Goal: Information Seeking & Learning: Learn about a topic

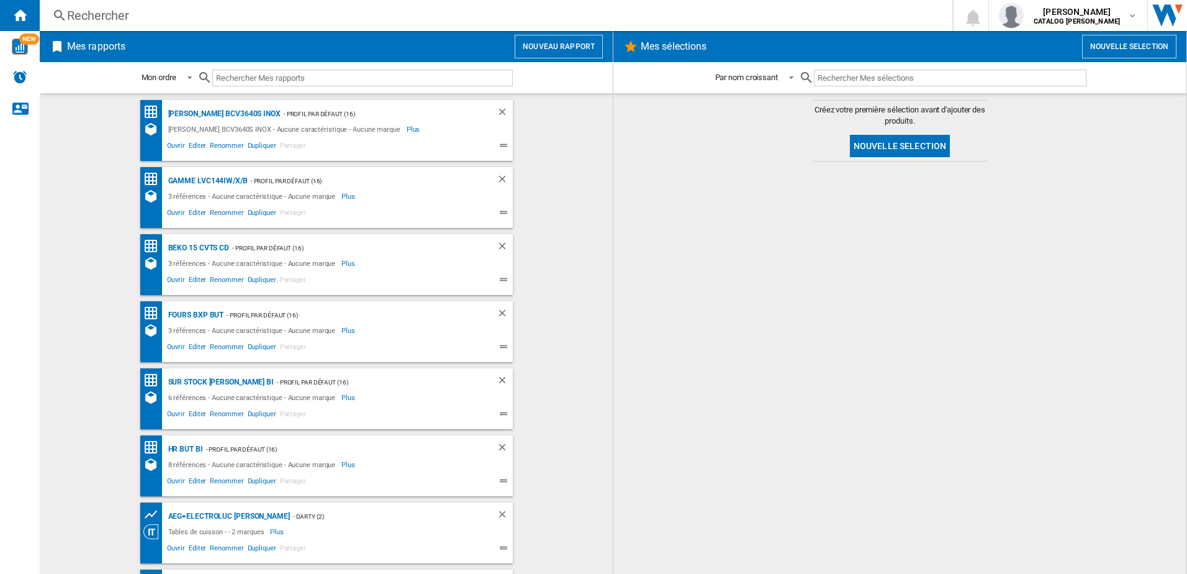
click at [93, 17] on div "Rechercher" at bounding box center [493, 15] width 853 height 17
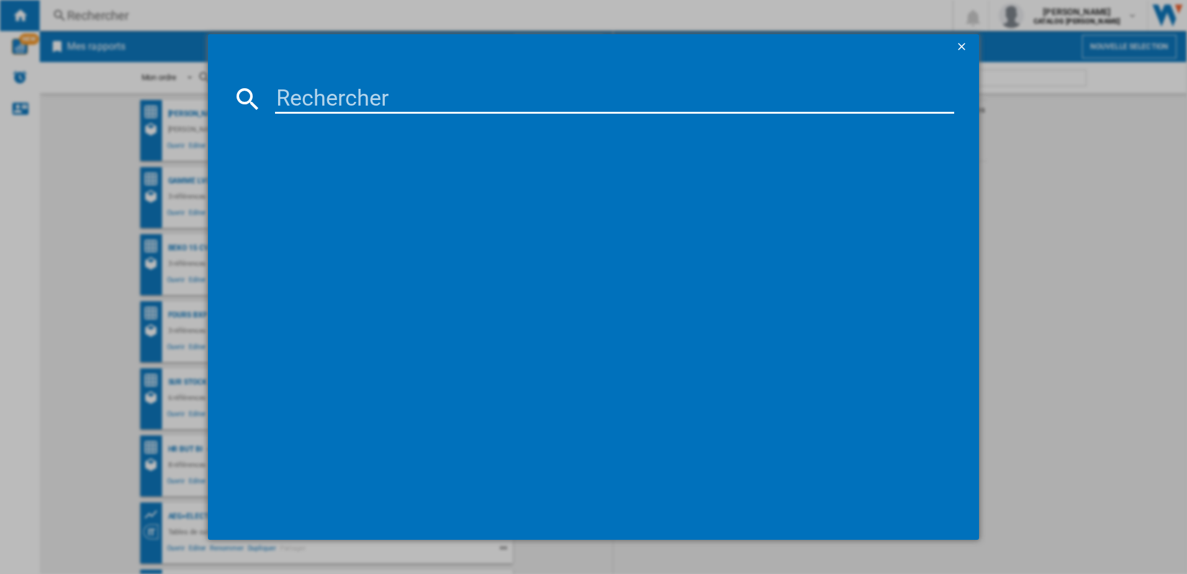
click at [314, 101] on input at bounding box center [615, 99] width 680 height 30
paste input "SI934B"
type input "SI934B"
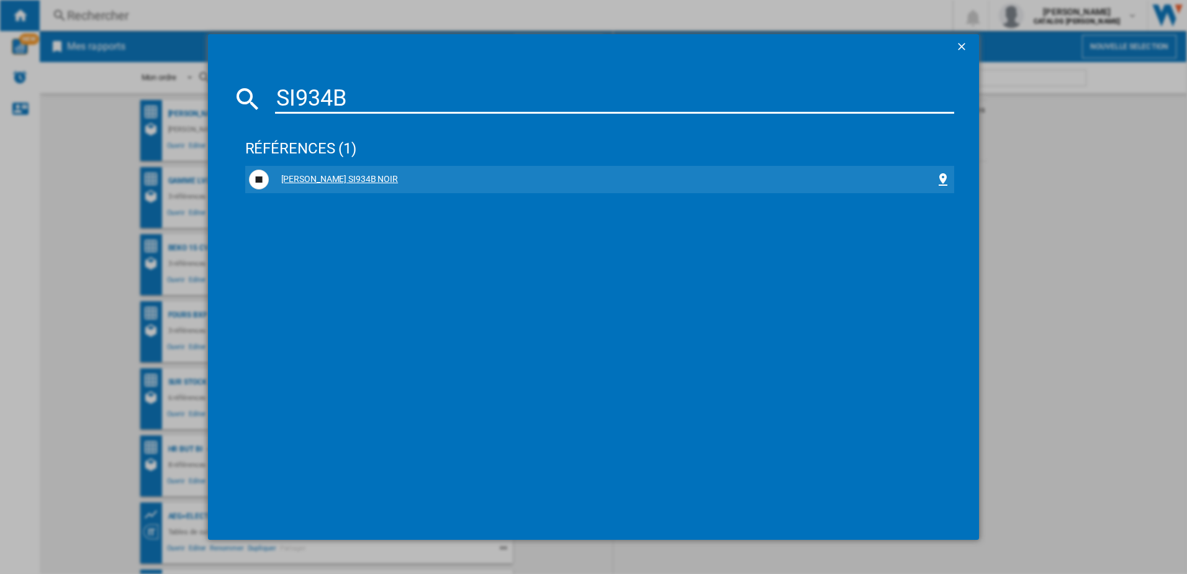
click at [337, 178] on div "[PERSON_NAME] SI934B NOIR" at bounding box center [602, 179] width 667 height 12
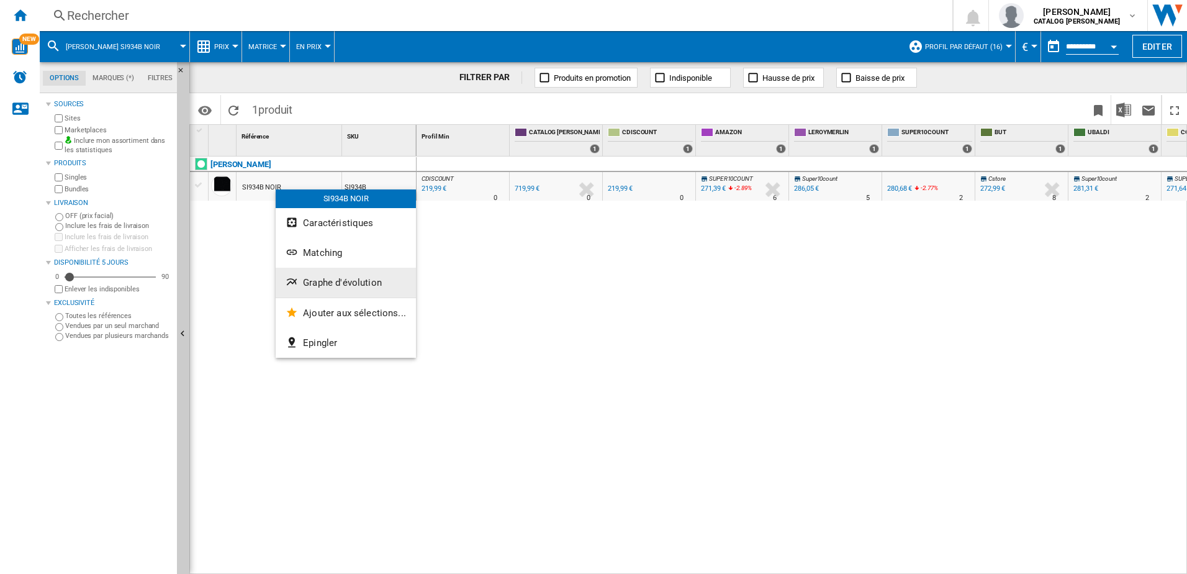
click at [337, 276] on button "Graphe d'évolution" at bounding box center [346, 283] width 140 height 30
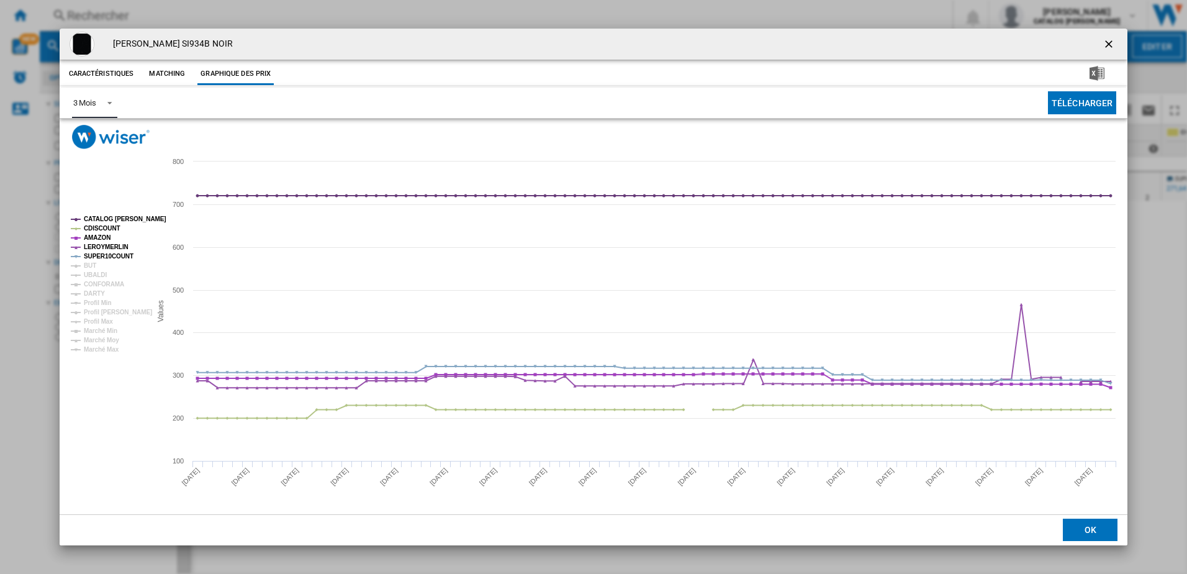
click at [108, 96] on span "Product popup" at bounding box center [106, 101] width 15 height 11
click at [112, 132] on md-option "6 Mois" at bounding box center [105, 133] width 84 height 30
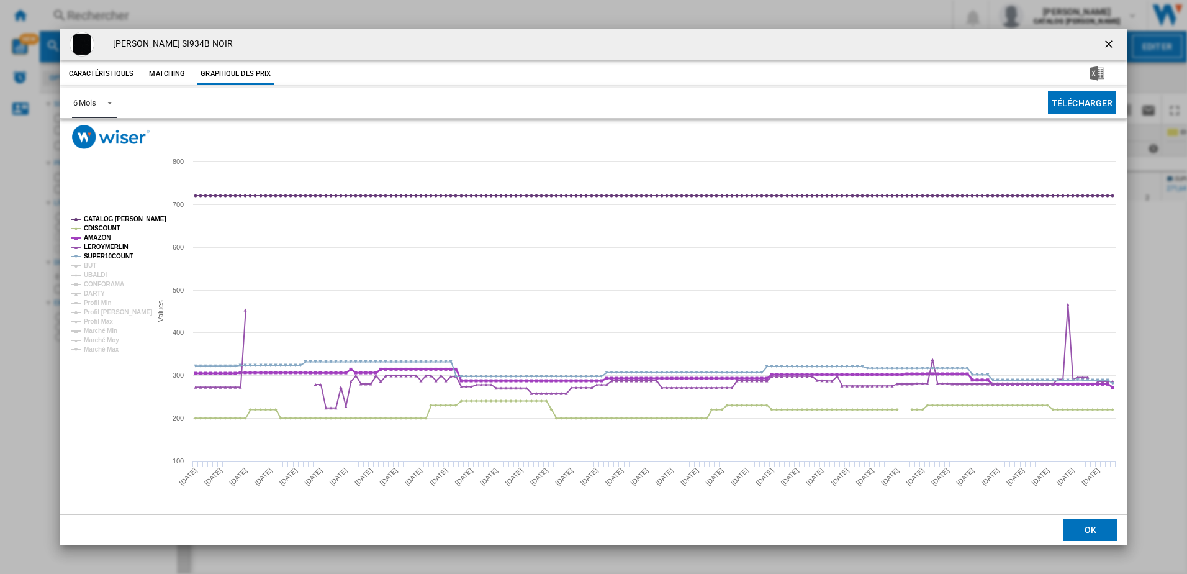
click at [99, 237] on tspan "AMAZON" at bounding box center [97, 237] width 27 height 7
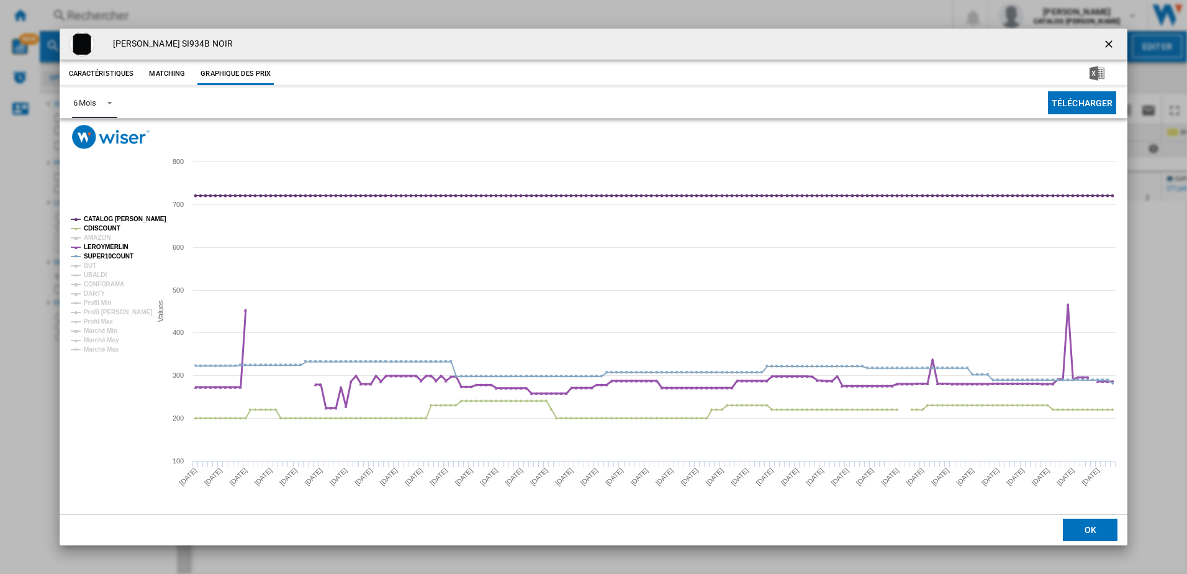
click at [101, 245] on tspan "LEROYMERLIN" at bounding box center [106, 246] width 45 height 7
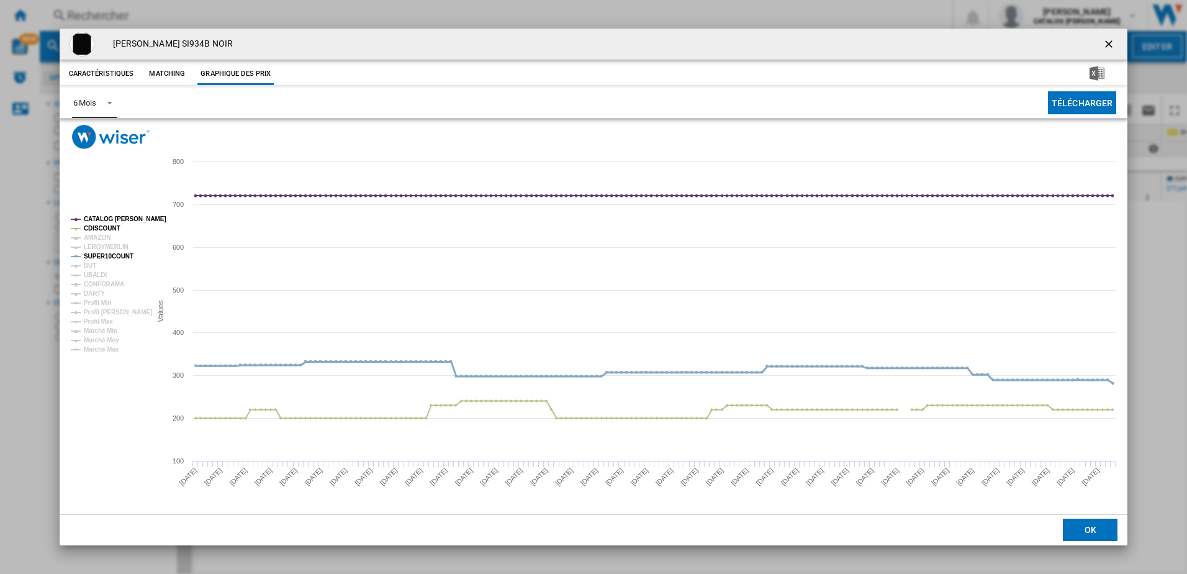
click at [101, 253] on tspan "SUPER10COUNT" at bounding box center [109, 256] width 50 height 7
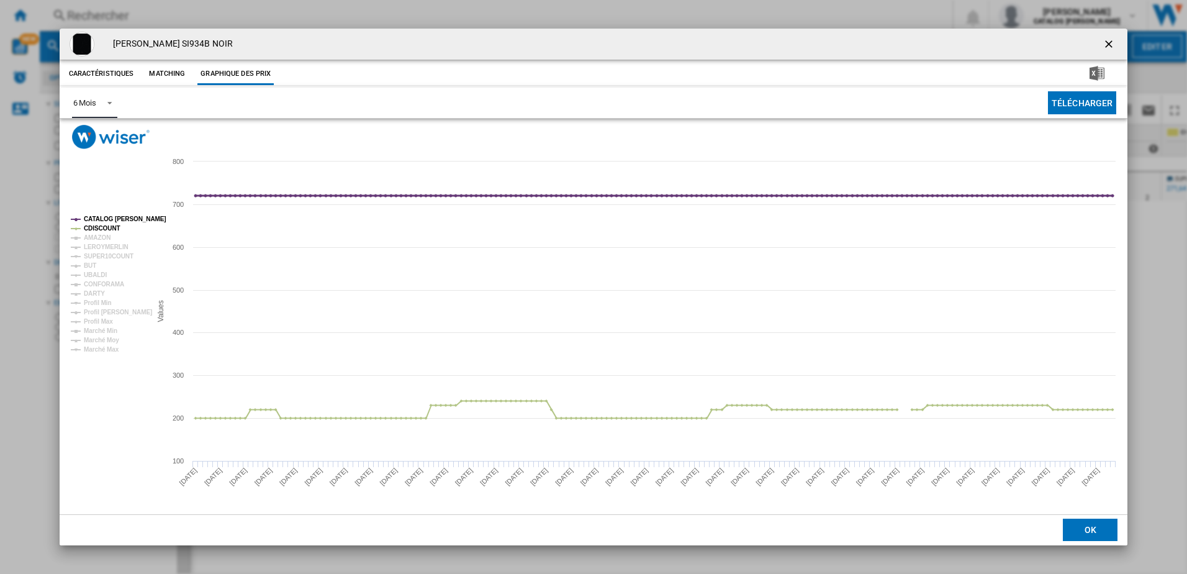
click at [105, 217] on tspan "CATALOG [PERSON_NAME]" at bounding box center [125, 218] width 83 height 7
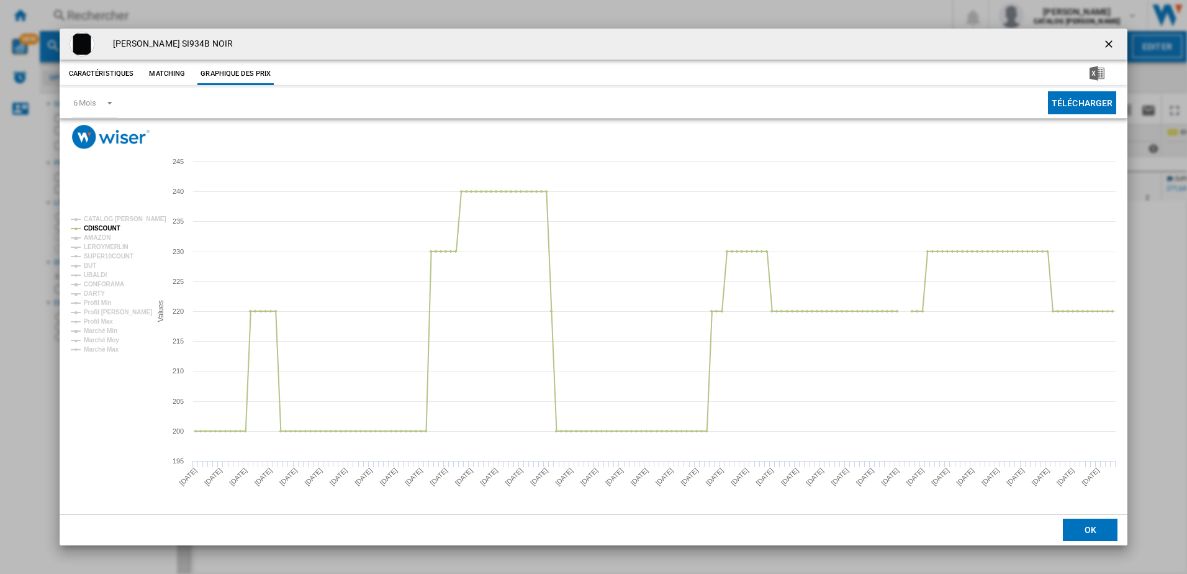
click at [1107, 43] on ng-md-icon "getI18NText('BUTTONS.CLOSE_DIALOG')" at bounding box center [1110, 45] width 15 height 15
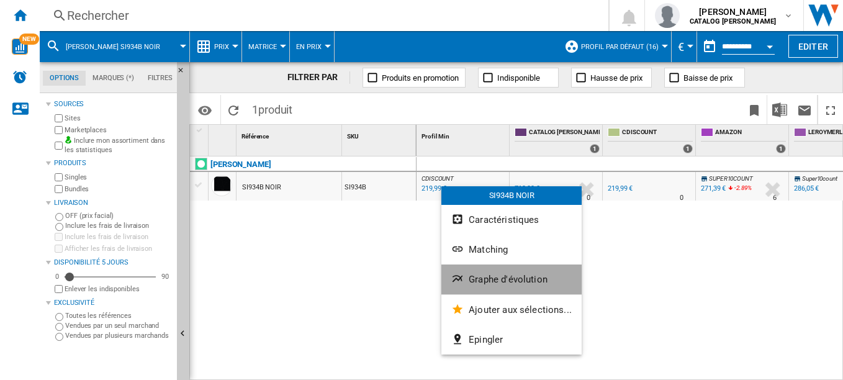
click at [522, 271] on button "Graphe d'évolution" at bounding box center [511, 279] width 140 height 30
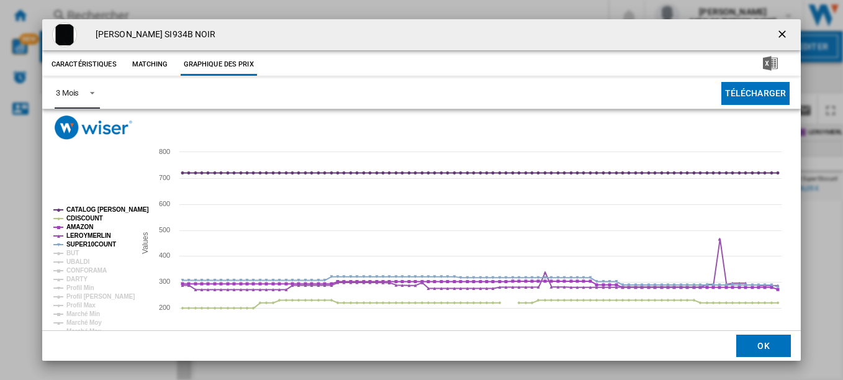
click at [91, 92] on span "Product popup" at bounding box center [88, 91] width 15 height 11
click at [84, 124] on md-option "6 Mois" at bounding box center [87, 124] width 84 height 30
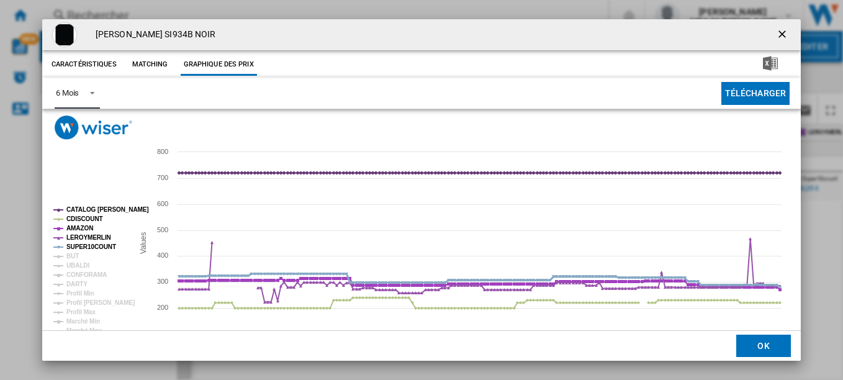
click at [106, 246] on tspan "SUPER10COUNT" at bounding box center [91, 246] width 50 height 7
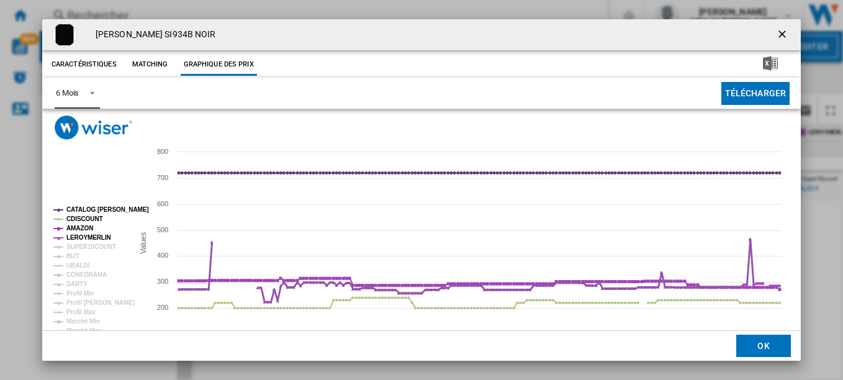
click at [98, 235] on tspan "LEROYMERLIN" at bounding box center [88, 237] width 45 height 7
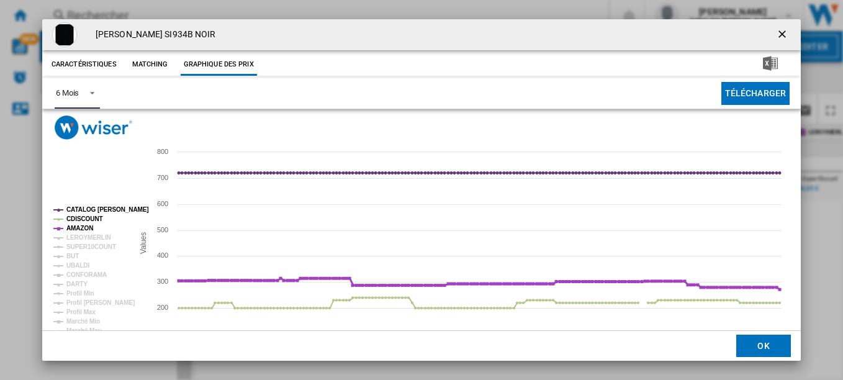
click at [81, 226] on tspan "AMAZON" at bounding box center [79, 228] width 27 height 7
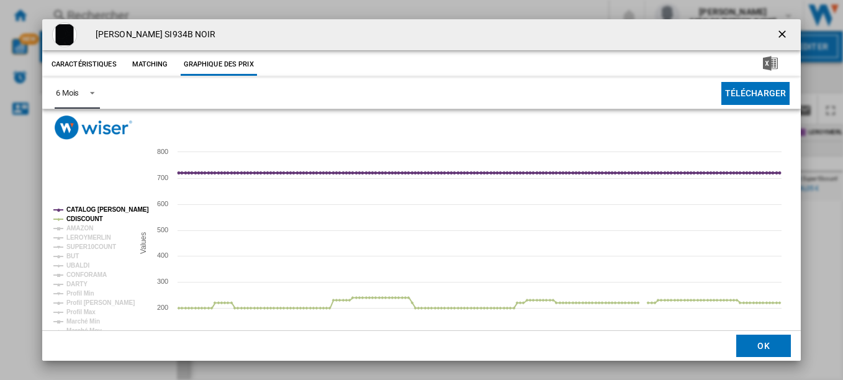
click at [93, 206] on tspan "CATALOG [PERSON_NAME]" at bounding box center [107, 209] width 83 height 7
